Goal: Information Seeking & Learning: Learn about a topic

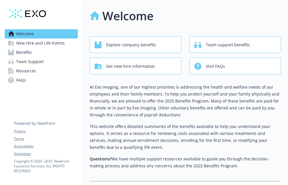
click at [206, 45] on span "Team support benefits" at bounding box center [228, 44] width 44 height 11
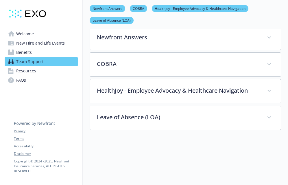
scroll to position [84, 0]
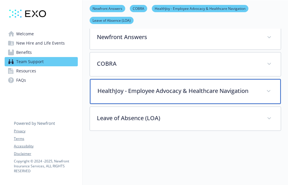
click at [204, 89] on p "HealthJoy - Employee Advocacy & Healthcare Navigation" at bounding box center [179, 91] width 162 height 9
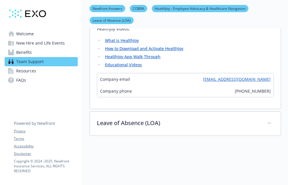
scroll to position [233, 0]
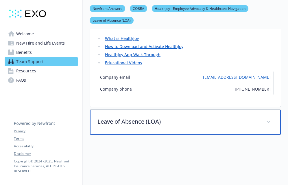
click at [158, 121] on p "Leave of Absence (LOA)" at bounding box center [179, 121] width 162 height 9
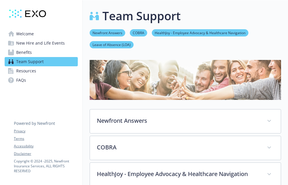
scroll to position [0, 0]
click at [37, 52] on link "Benefits" at bounding box center [41, 52] width 73 height 9
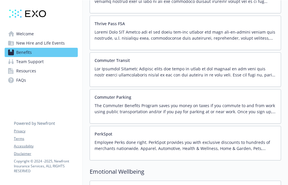
scroll to position [711, 0]
